Goal: Transaction & Acquisition: Obtain resource

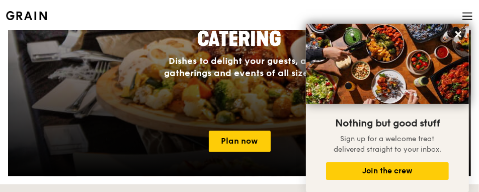
scroll to position [1006, 0]
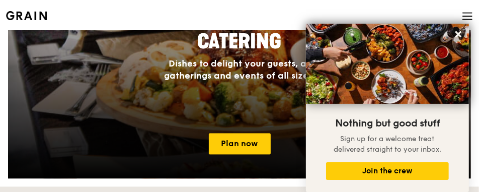
click at [464, 19] on icon at bounding box center [467, 19] width 9 height 0
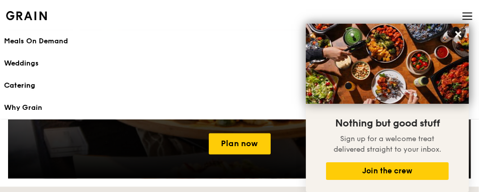
click at [15, 89] on div "Catering" at bounding box center [239, 86] width 471 height 10
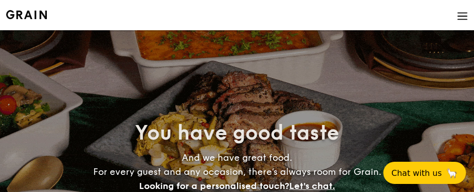
select select
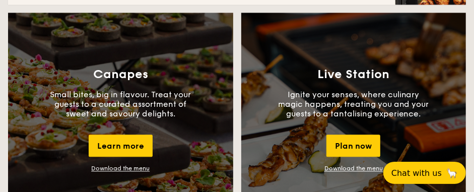
scroll to position [956, 0]
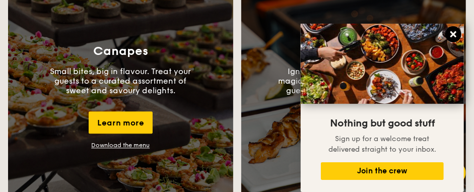
click at [456, 35] on icon at bounding box center [452, 34] width 9 height 9
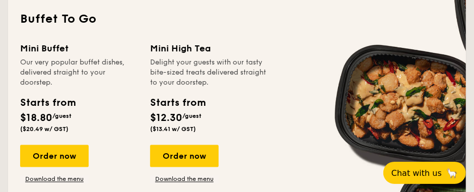
scroll to position [714, 0]
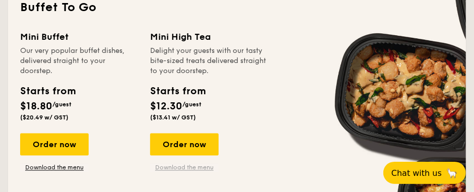
click at [182, 167] on link "Download the menu" at bounding box center [184, 168] width 68 height 8
